Goal: Task Accomplishment & Management: Use online tool/utility

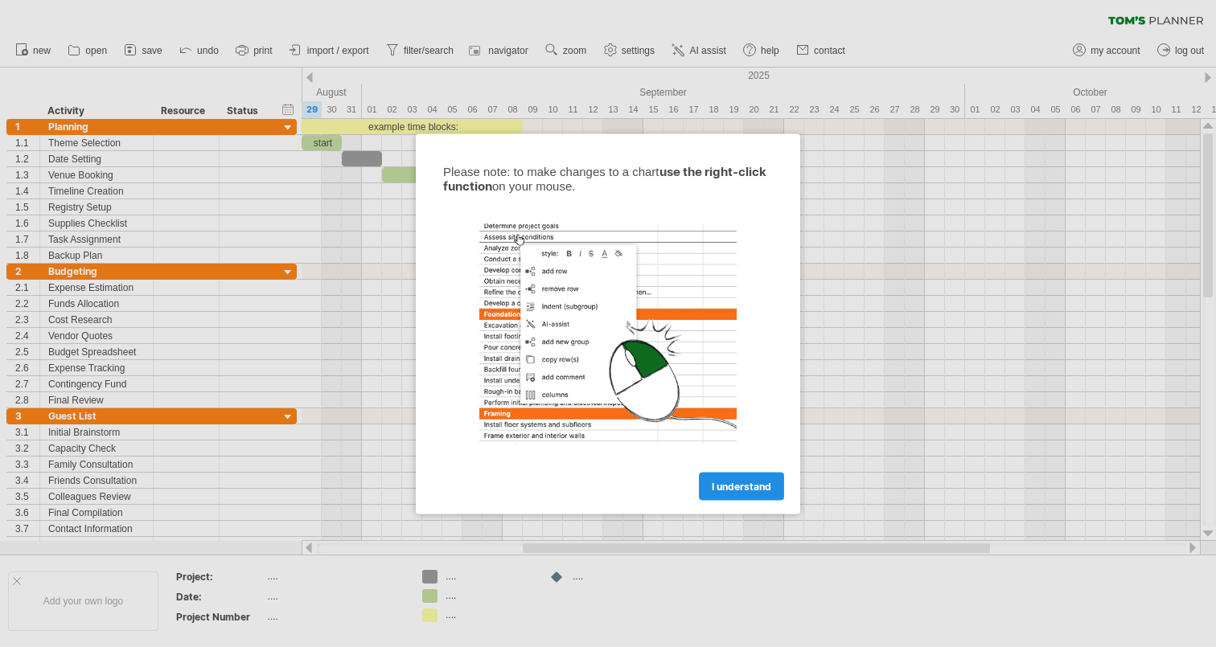
click at [760, 489] on span "I understand" at bounding box center [741, 486] width 59 height 12
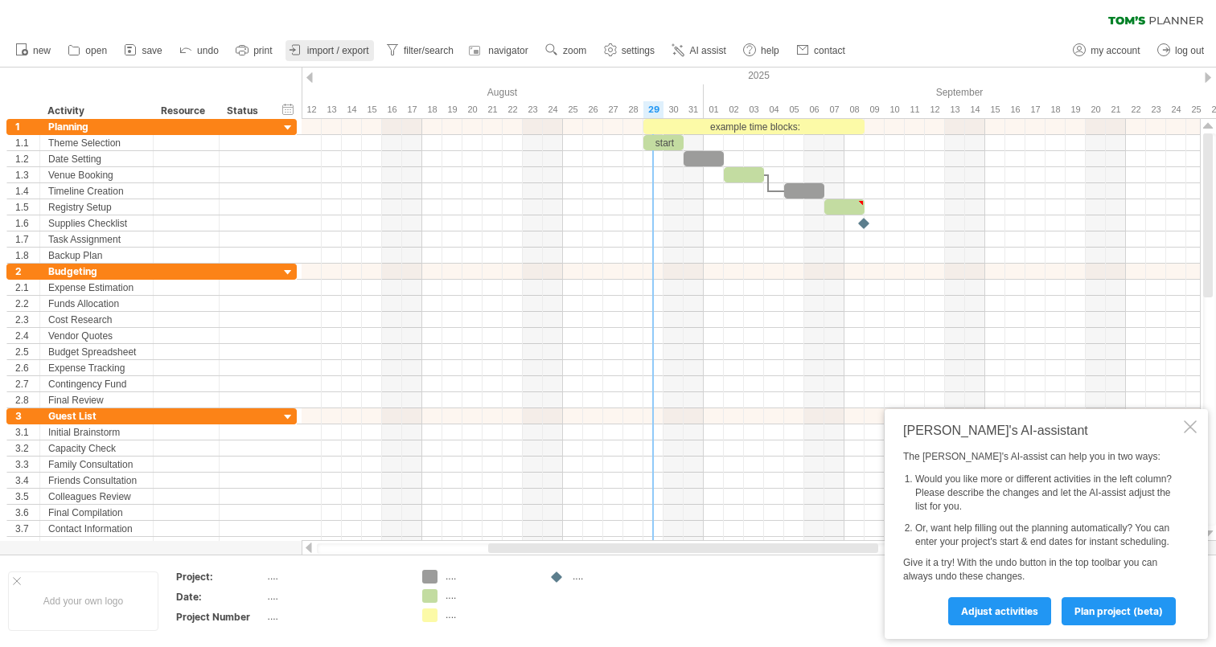
click at [345, 54] on span "import / export" at bounding box center [338, 50] width 62 height 11
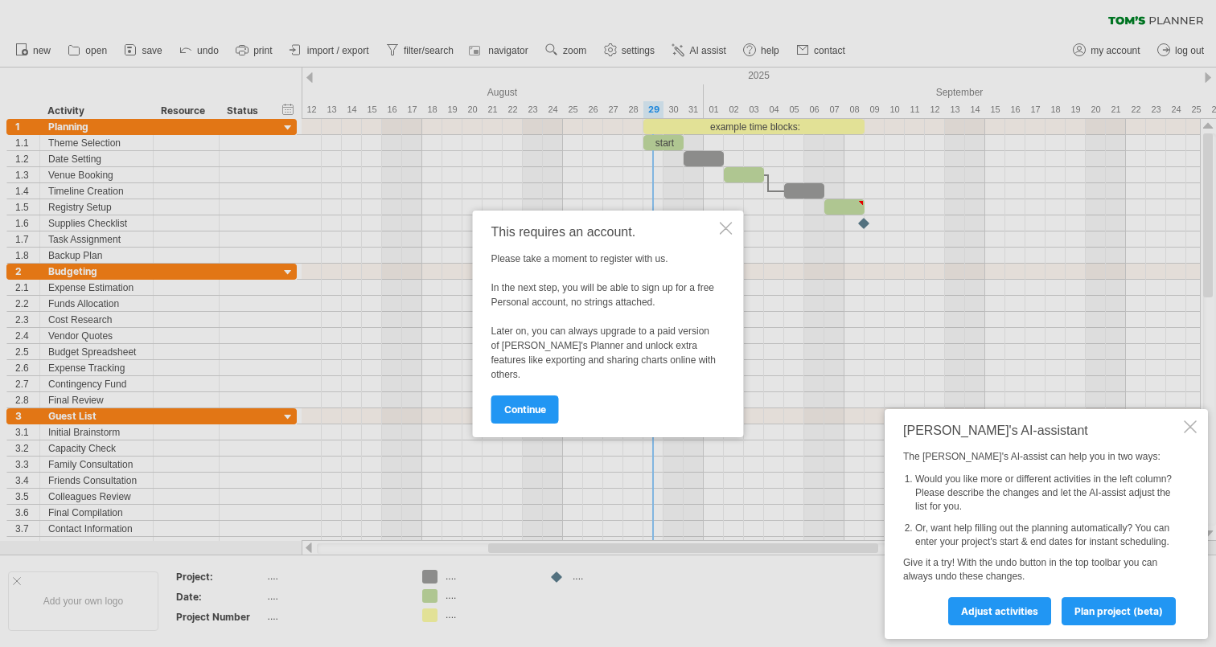
click at [353, 446] on div at bounding box center [608, 323] width 1216 height 647
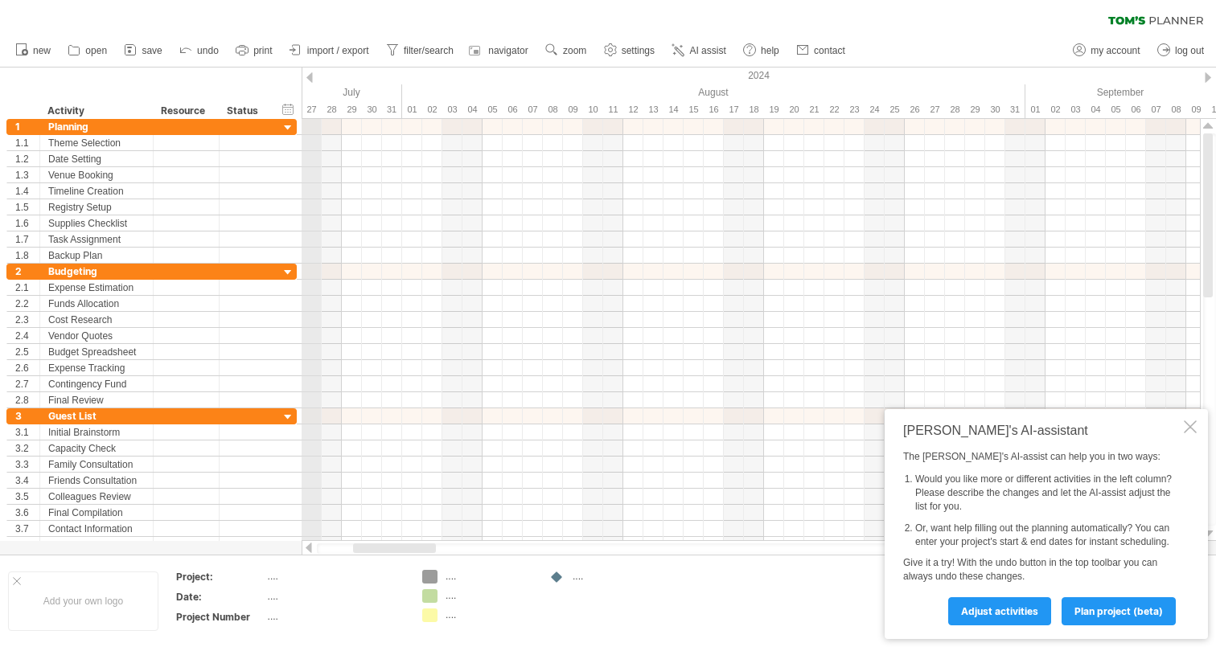
click at [304, 74] on div "2024" at bounding box center [1065, 76] width 3698 height 17
click at [317, 90] on div "timeline settings" at bounding box center [370, 95] width 117 height 26
select select "*"
select select "**"
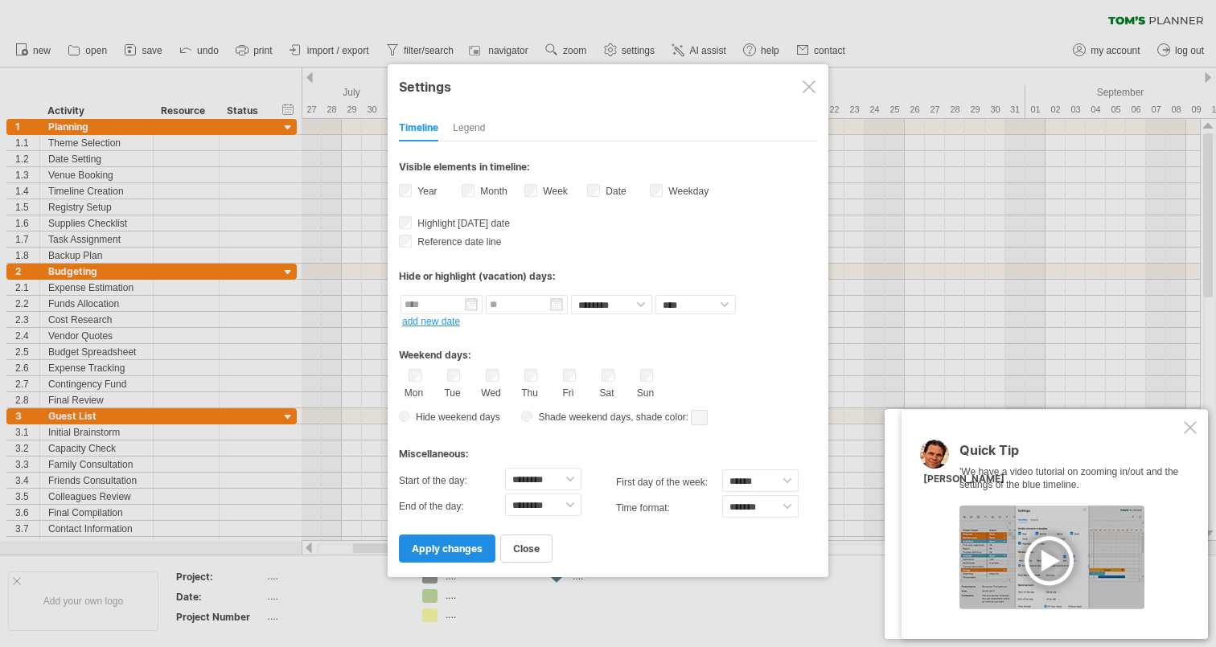
click at [460, 556] on link "apply changes" at bounding box center [447, 549] width 96 height 28
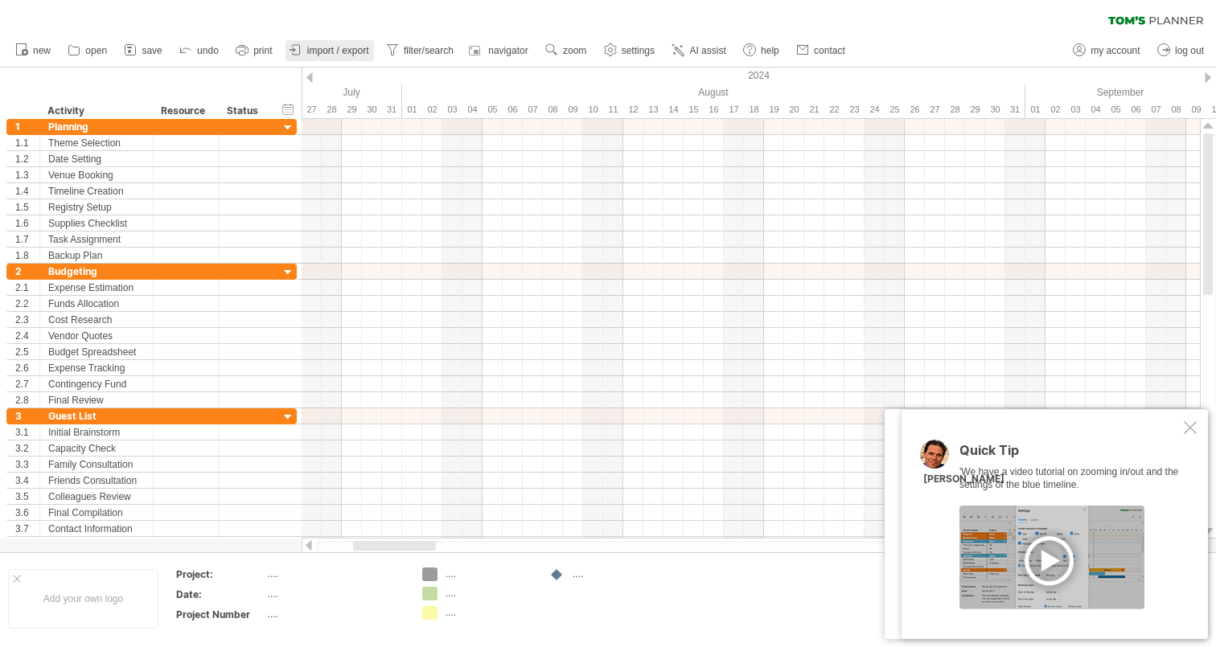
click at [327, 46] on span "import / export" at bounding box center [338, 50] width 62 height 11
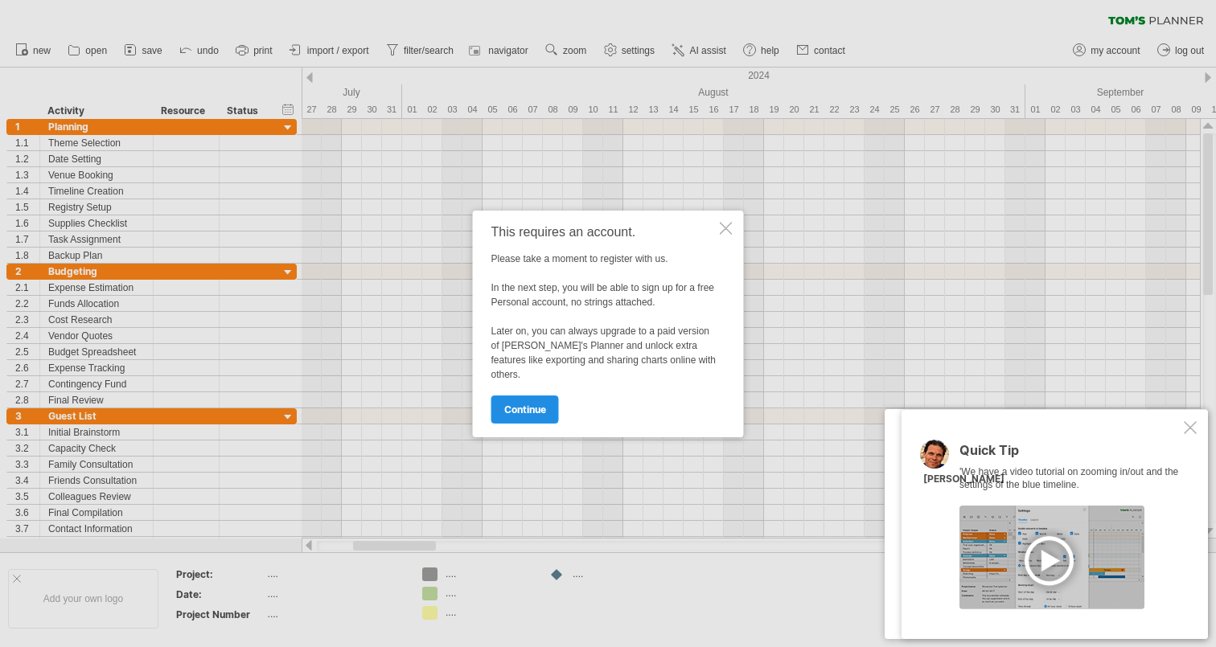
click at [512, 408] on span "continue" at bounding box center [525, 410] width 42 height 12
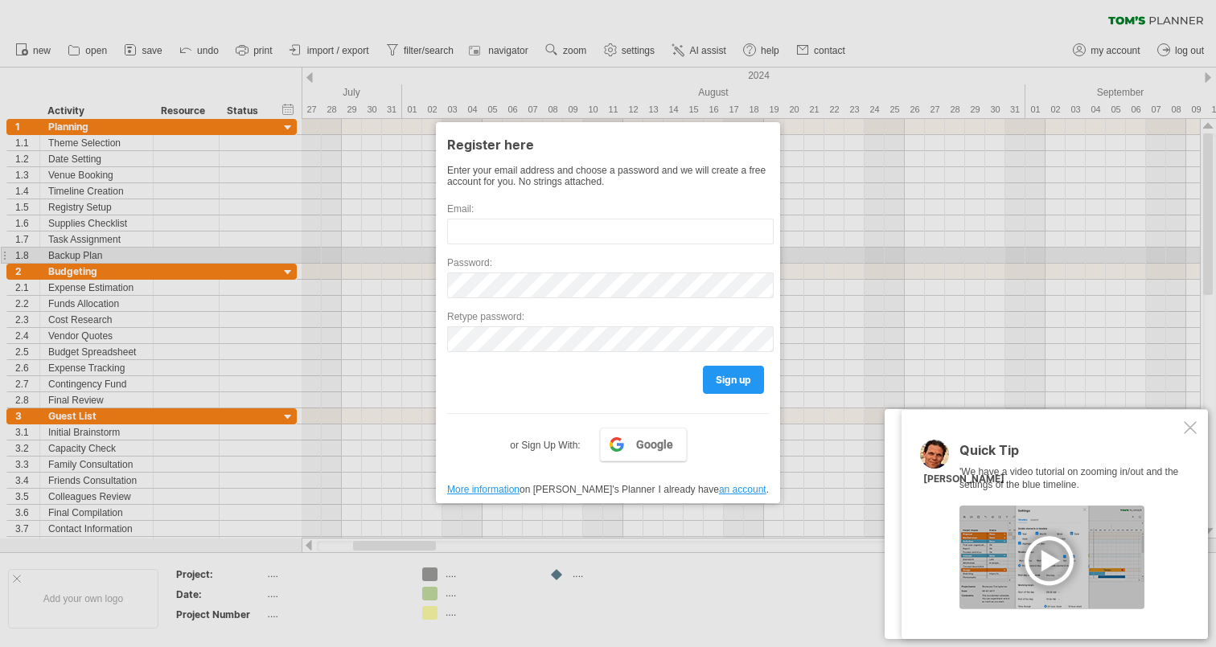
click at [902, 257] on div at bounding box center [608, 323] width 1216 height 647
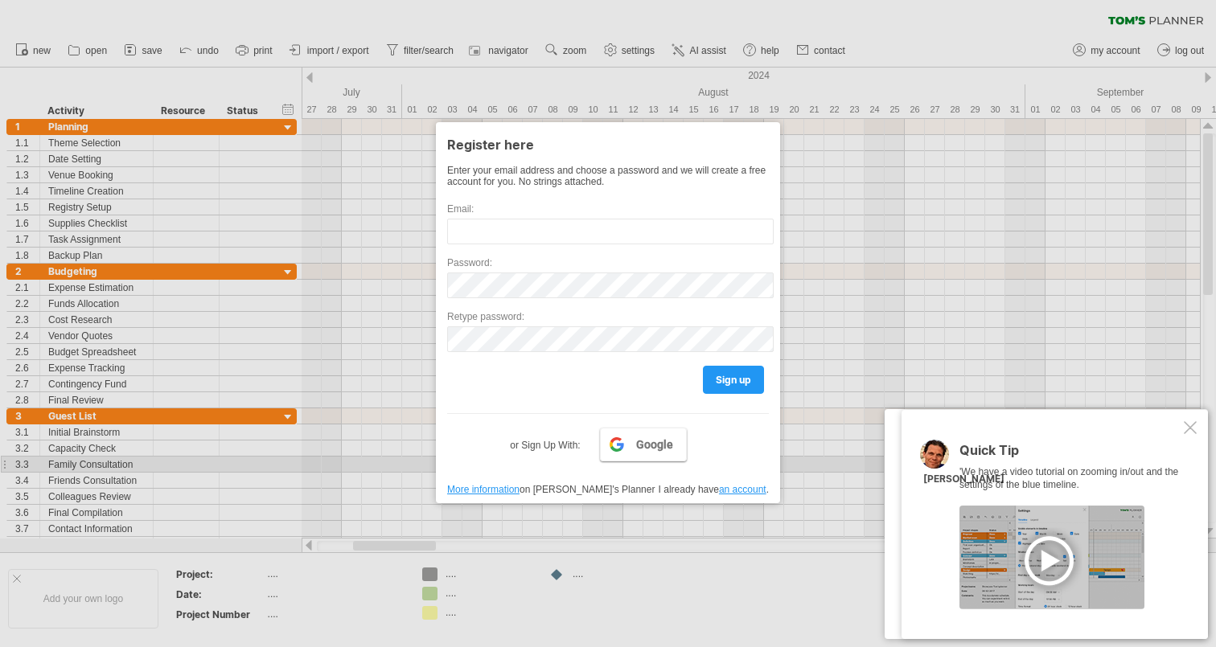
click at [668, 462] on link "Google" at bounding box center [643, 445] width 87 height 34
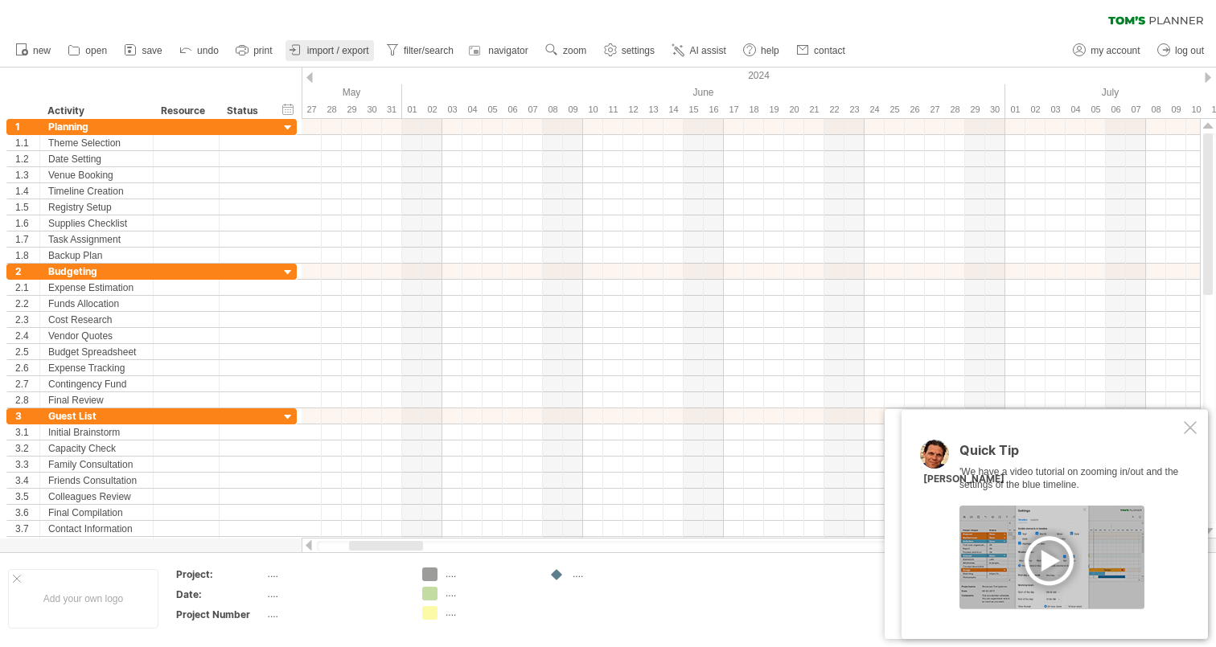
click at [336, 53] on span "import / export" at bounding box center [338, 50] width 62 height 11
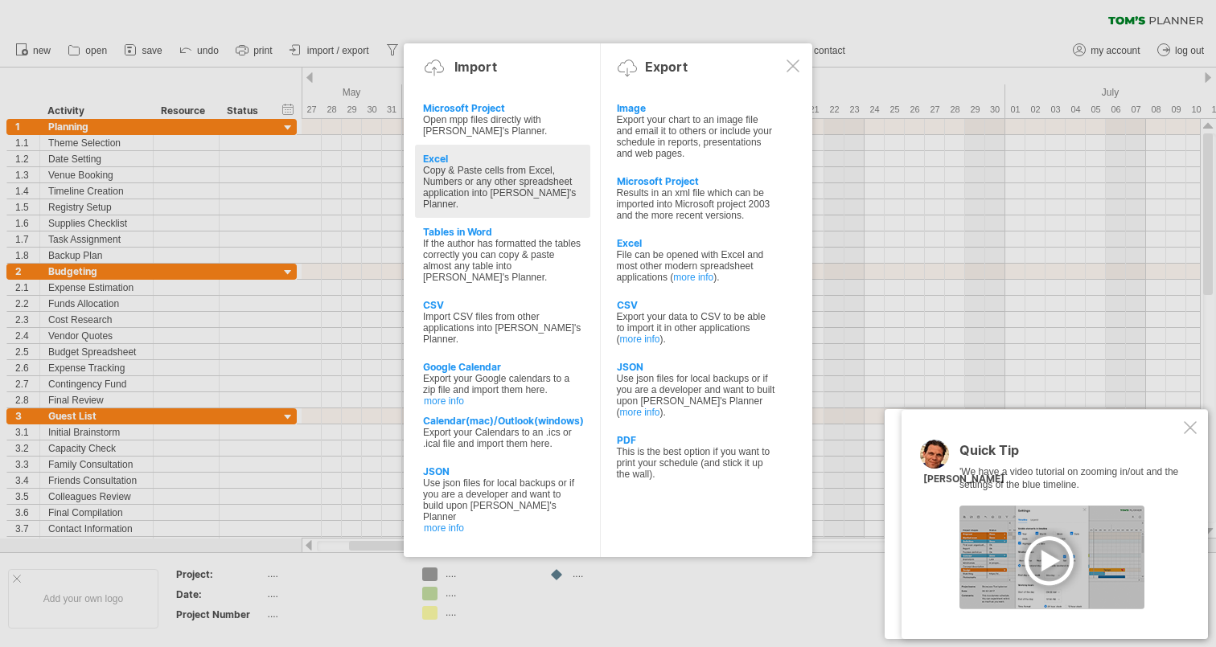
click at [485, 189] on div "Copy & Paste cells from Excel, Numbers or any other spreadsheet application int…" at bounding box center [502, 187] width 159 height 45
type textarea "**********"
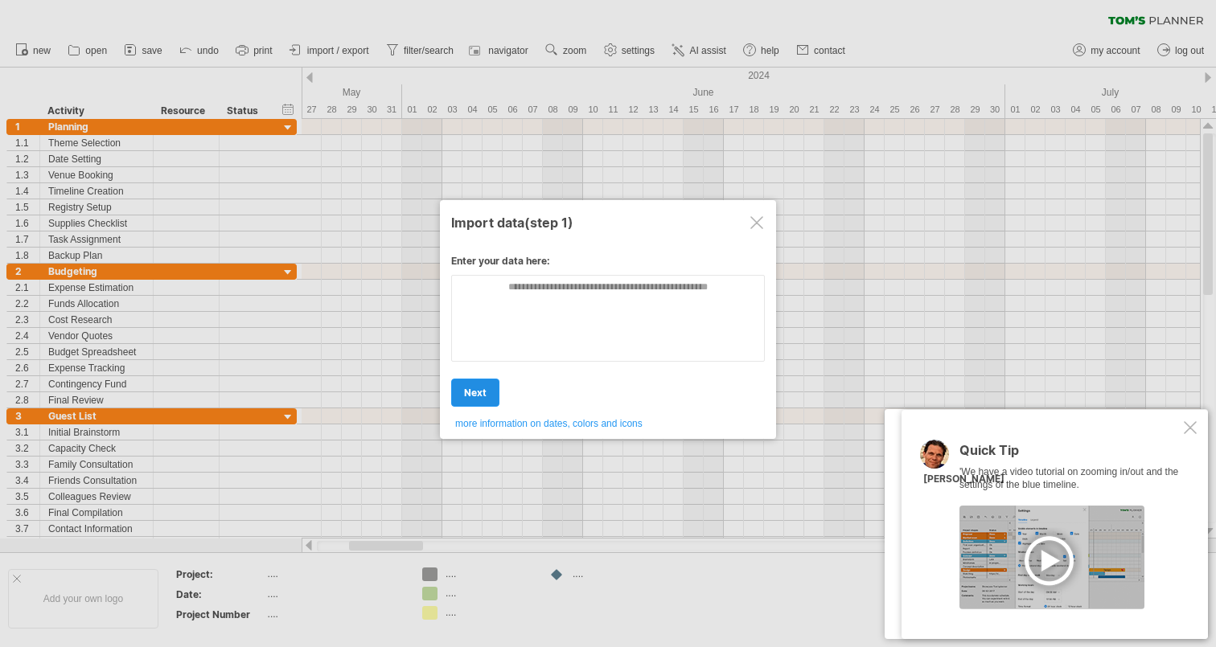
click at [473, 396] on span "next" at bounding box center [475, 393] width 23 height 12
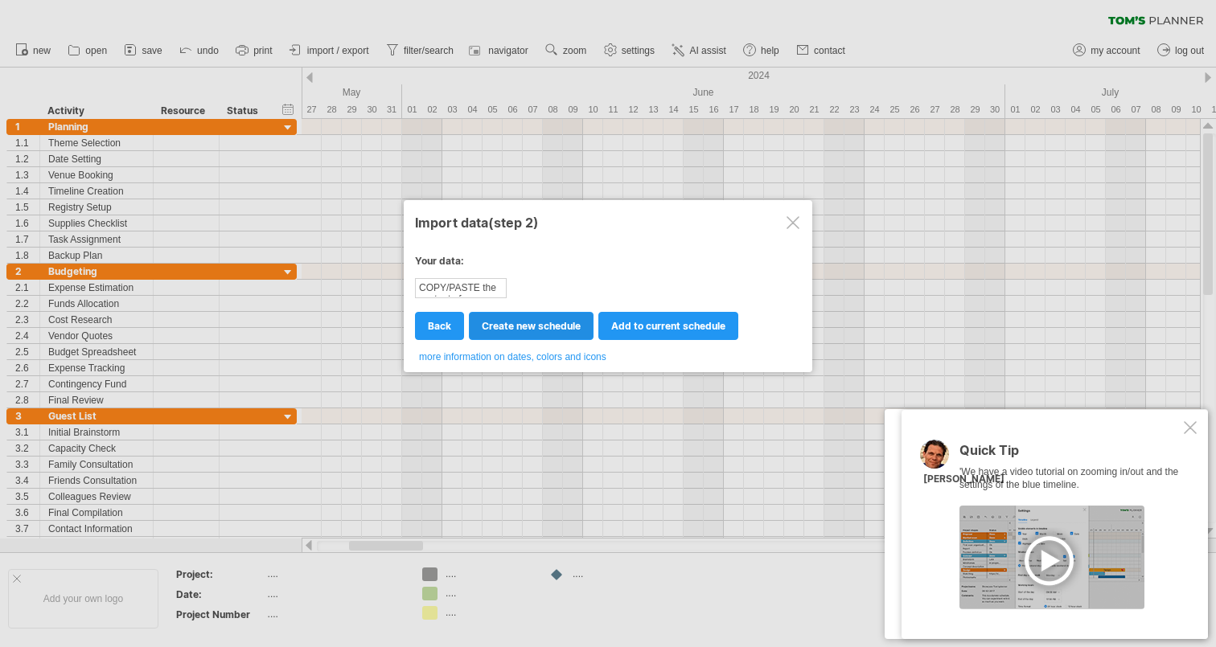
click at [564, 334] on link "create new schedule" at bounding box center [531, 326] width 125 height 28
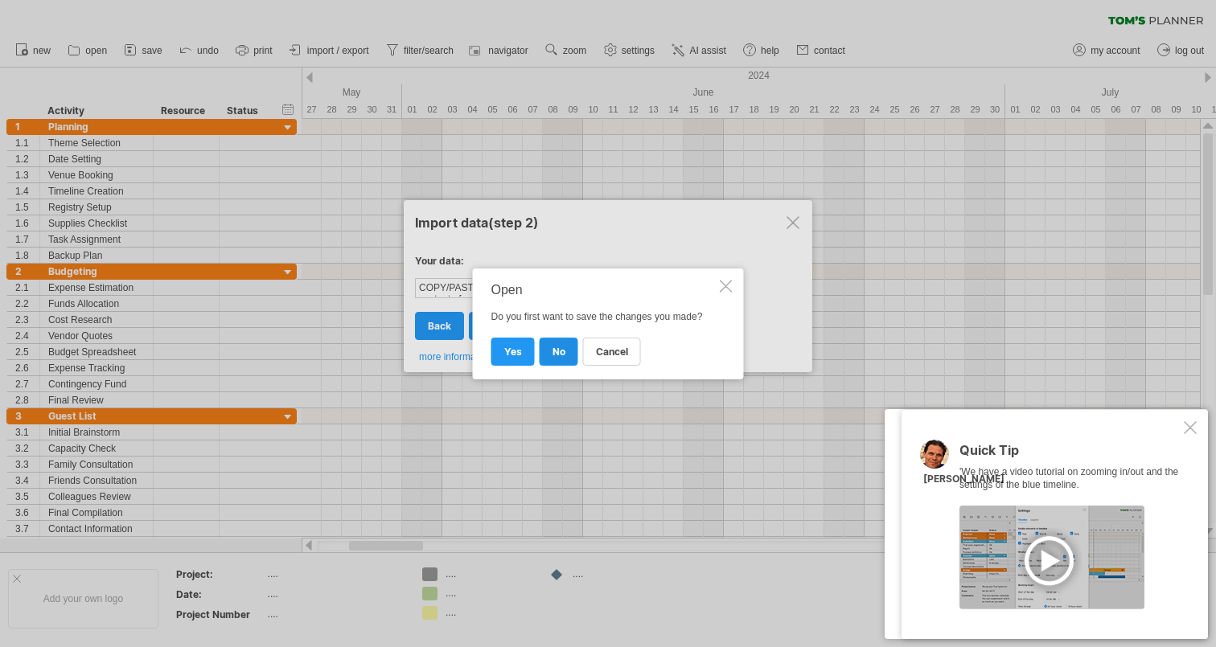
click at [560, 349] on span "no" at bounding box center [558, 352] width 13 height 12
select select "***"
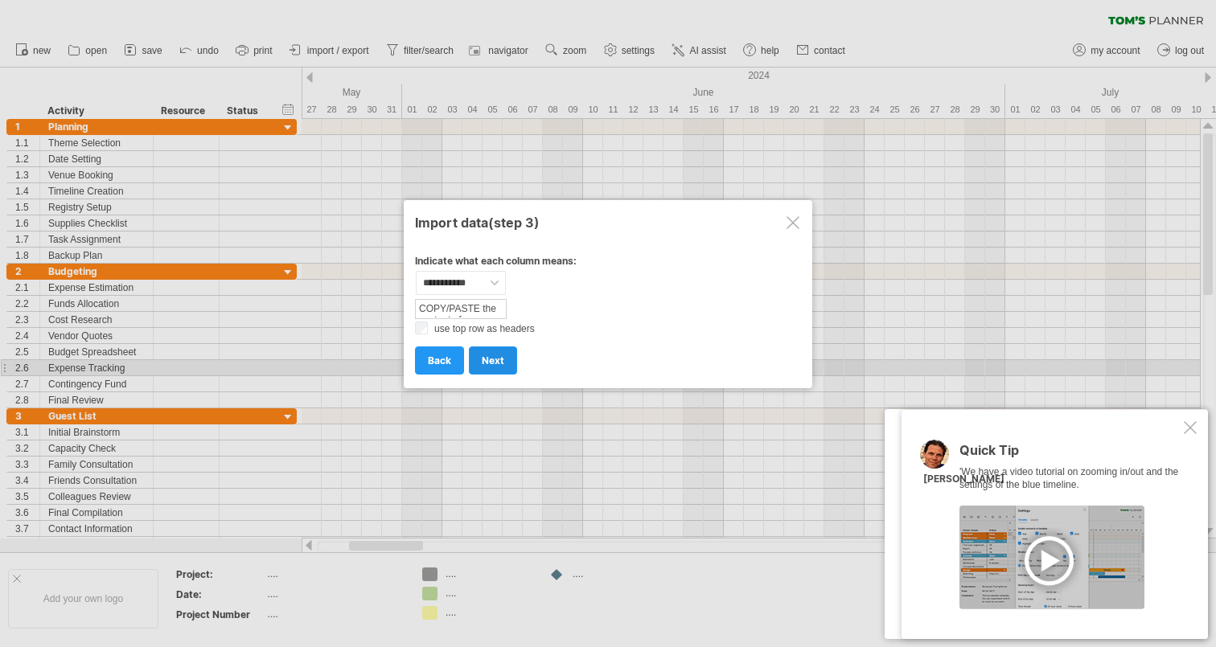
click at [491, 360] on link "next" at bounding box center [493, 361] width 48 height 28
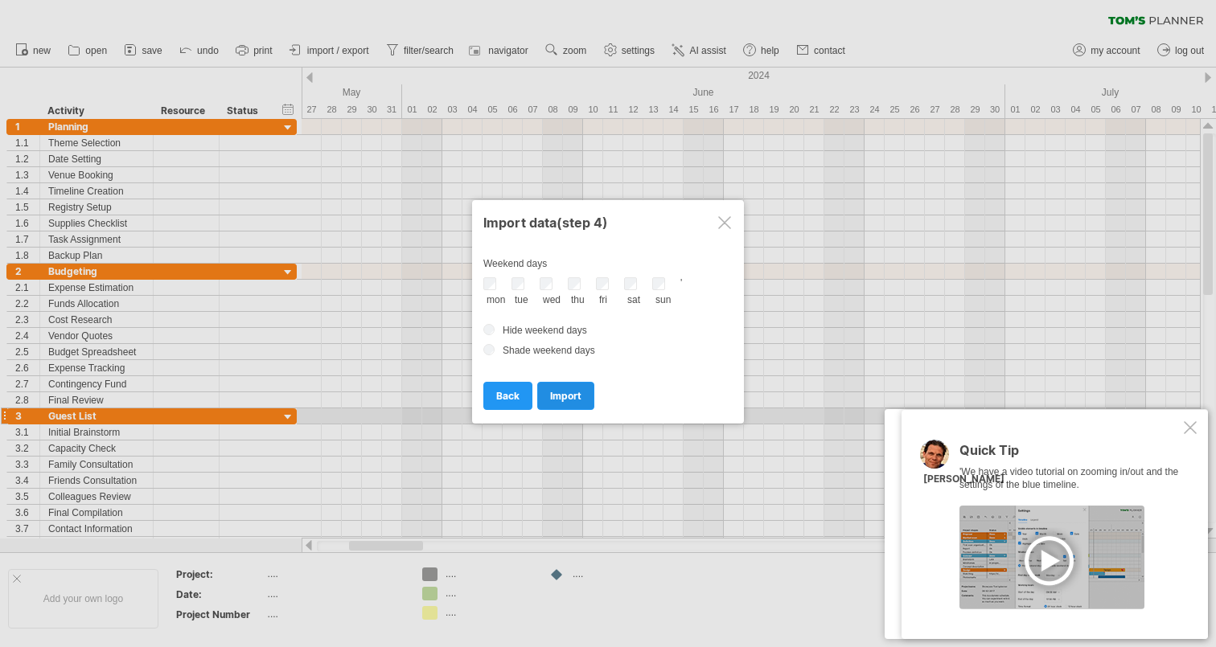
click at [560, 410] on link "import" at bounding box center [565, 396] width 57 height 28
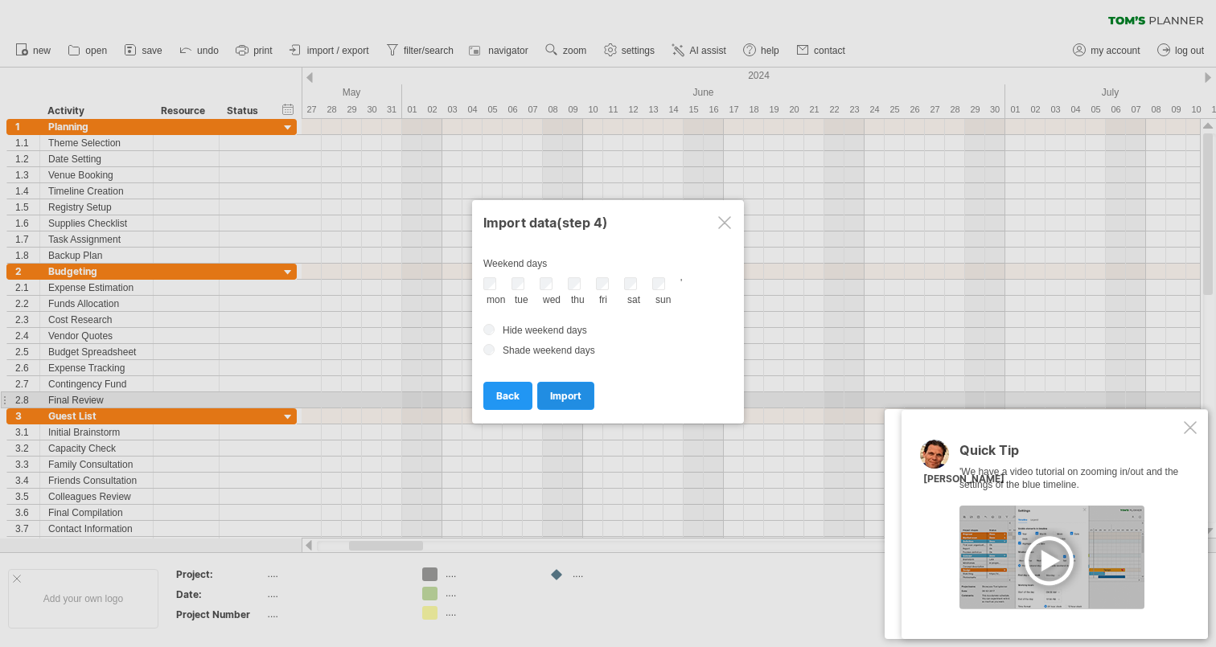
click at [580, 402] on span "import" at bounding box center [565, 396] width 31 height 12
